Goal: Task Accomplishment & Management: Complete application form

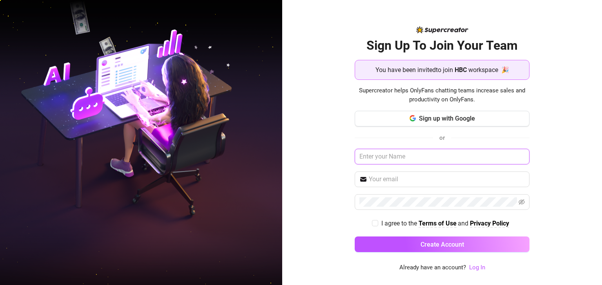
click at [374, 165] on input "text" at bounding box center [442, 157] width 175 height 16
type input "[PERSON_NAME]"
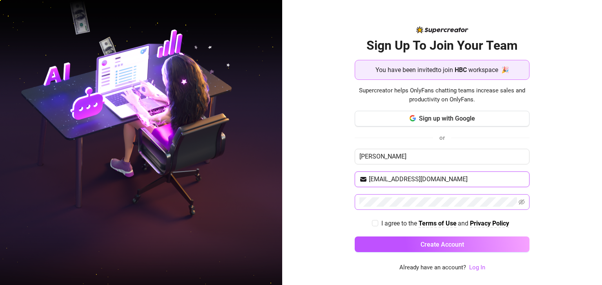
type input "[EMAIL_ADDRESS][DOMAIN_NAME]"
click at [518, 210] on span at bounding box center [442, 202] width 175 height 16
click at [524, 205] on icon "eye-invisible" at bounding box center [521, 202] width 6 height 6
click at [378, 228] on span "I agree to the Terms of Use and Privacy Policy" at bounding box center [445, 224] width 134 height 10
click at [377, 226] on input "I agree to the Terms of Use and Privacy Policy" at bounding box center [374, 222] width 5 height 5
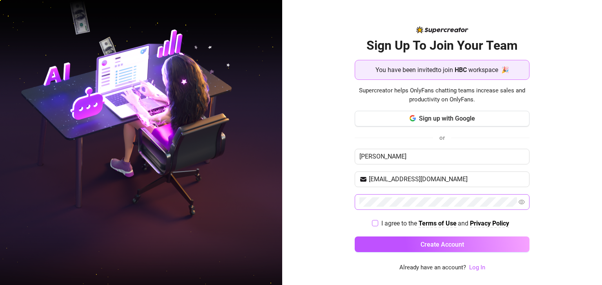
checkbox input "true"
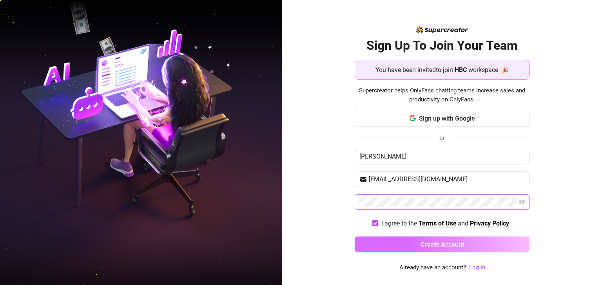
click at [397, 252] on button "Create Account" at bounding box center [442, 245] width 175 height 16
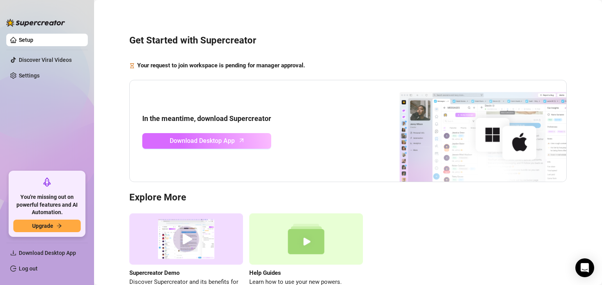
click at [201, 141] on span "Download Desktop App" at bounding box center [202, 141] width 65 height 10
